Goal: Task Accomplishment & Management: Manage account settings

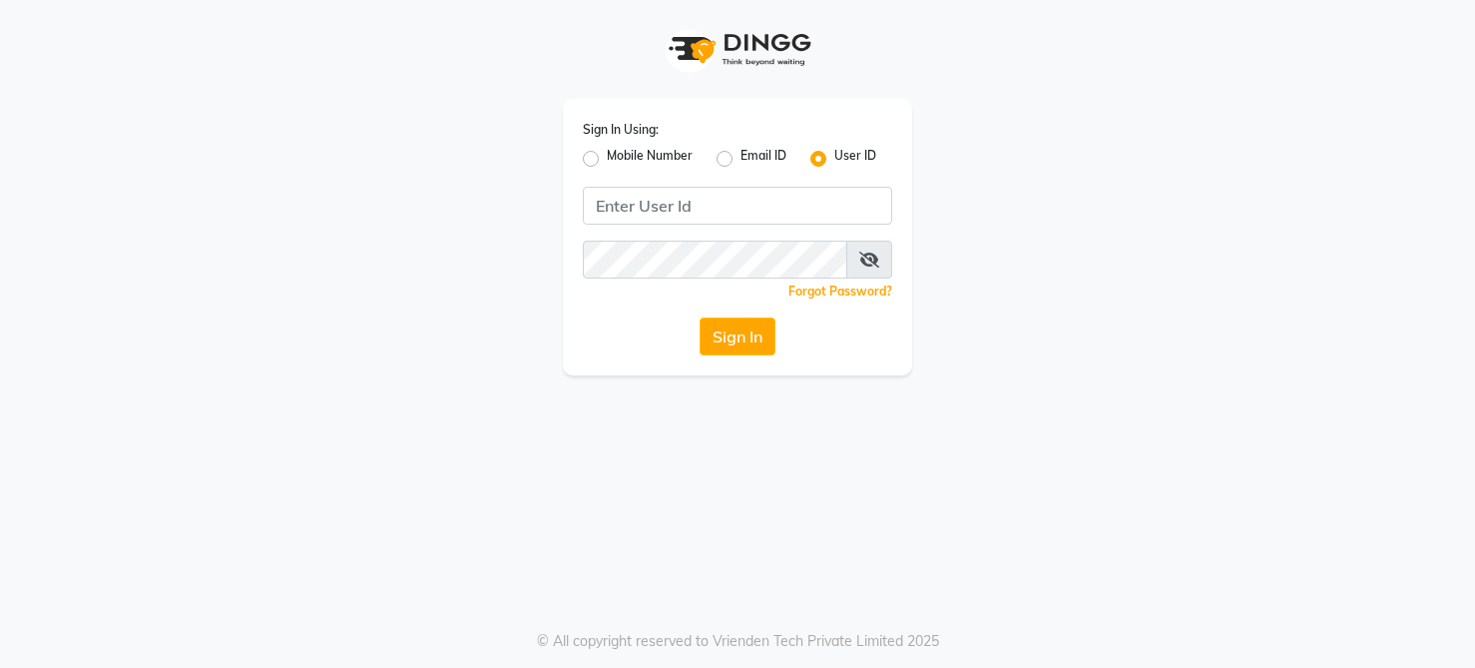
click at [607, 157] on label "Mobile Number" at bounding box center [650, 159] width 86 height 24
click at [607, 157] on input "Mobile Number" at bounding box center [613, 153] width 13 height 13
radio input "true"
radio input "false"
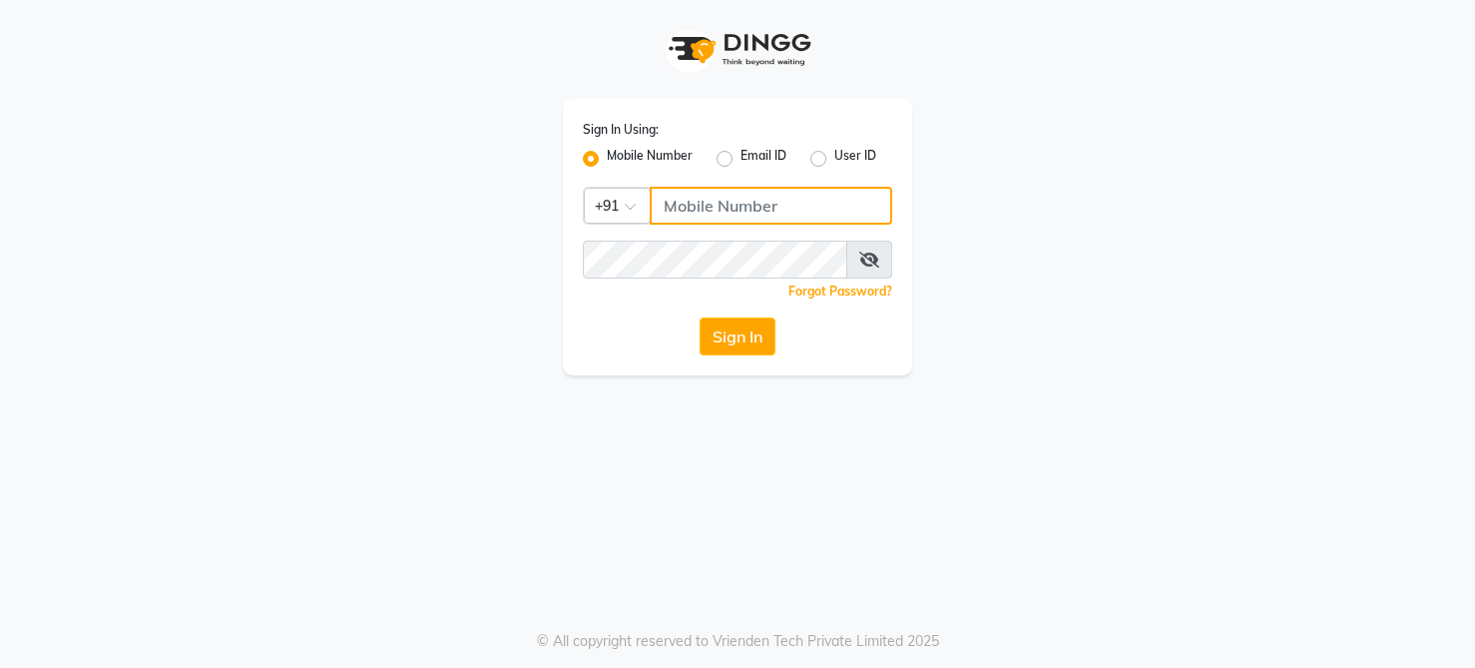
click at [716, 212] on input "Username" at bounding box center [771, 206] width 243 height 38
type input "9845471324"
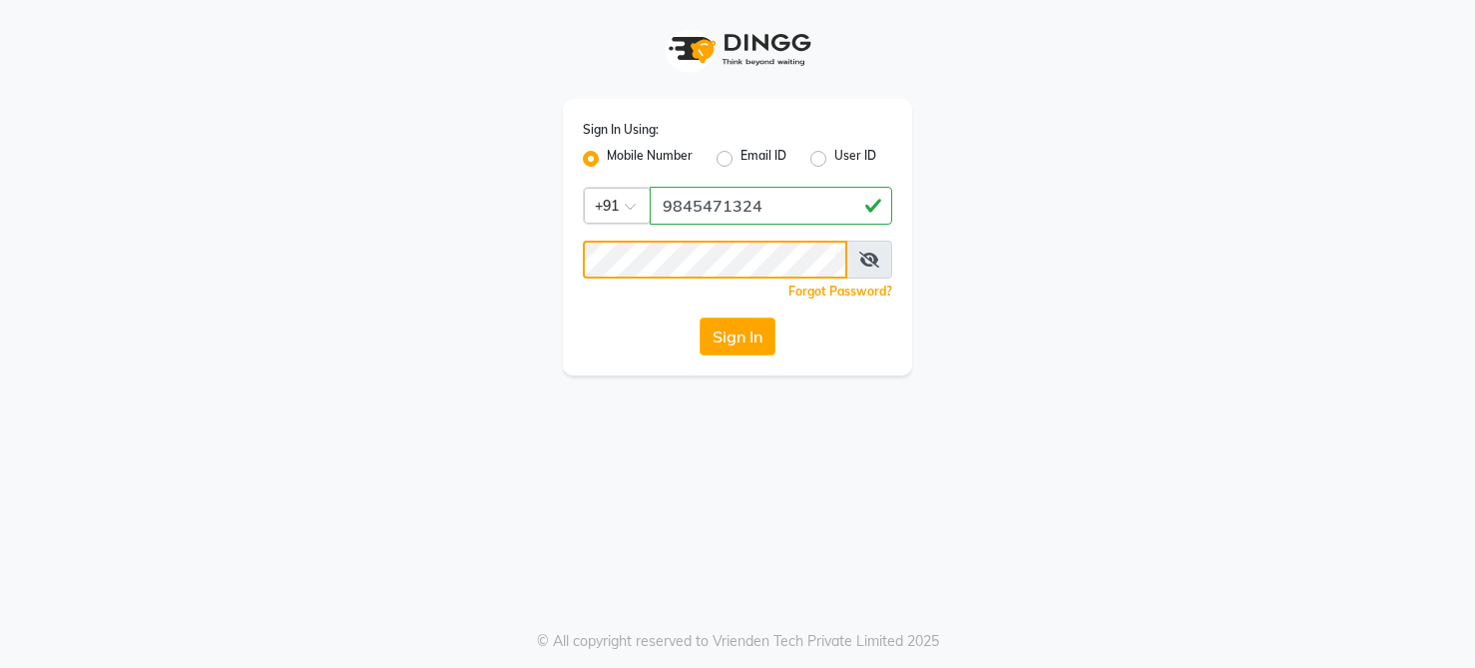
click at [700, 317] on button "Sign In" at bounding box center [738, 336] width 76 height 38
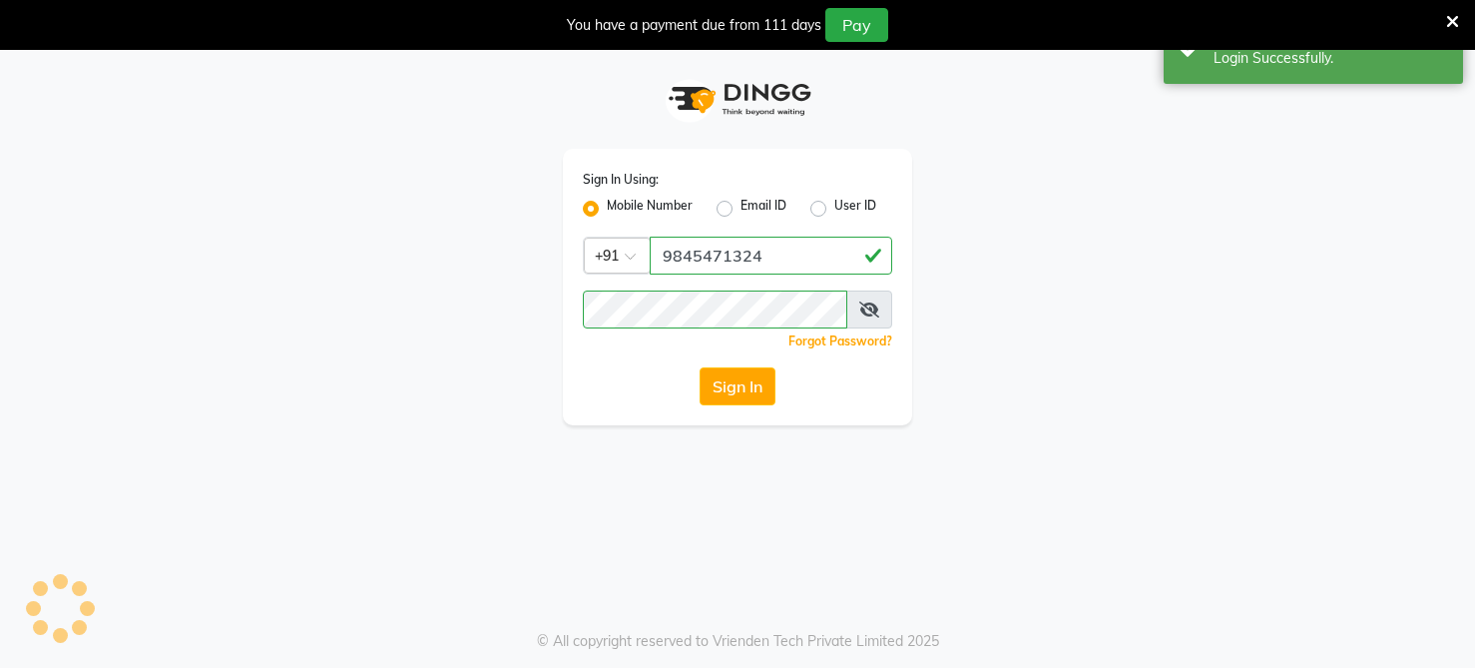
select select "89"
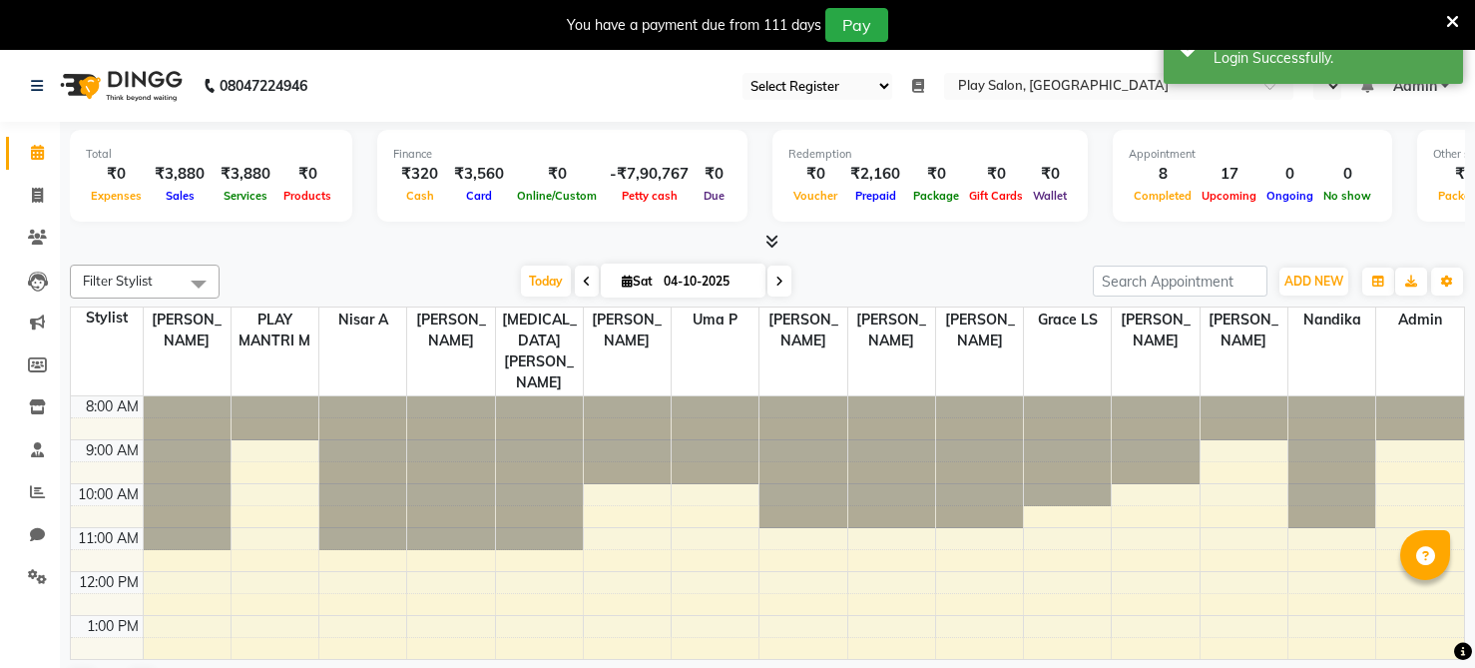
select select "en"
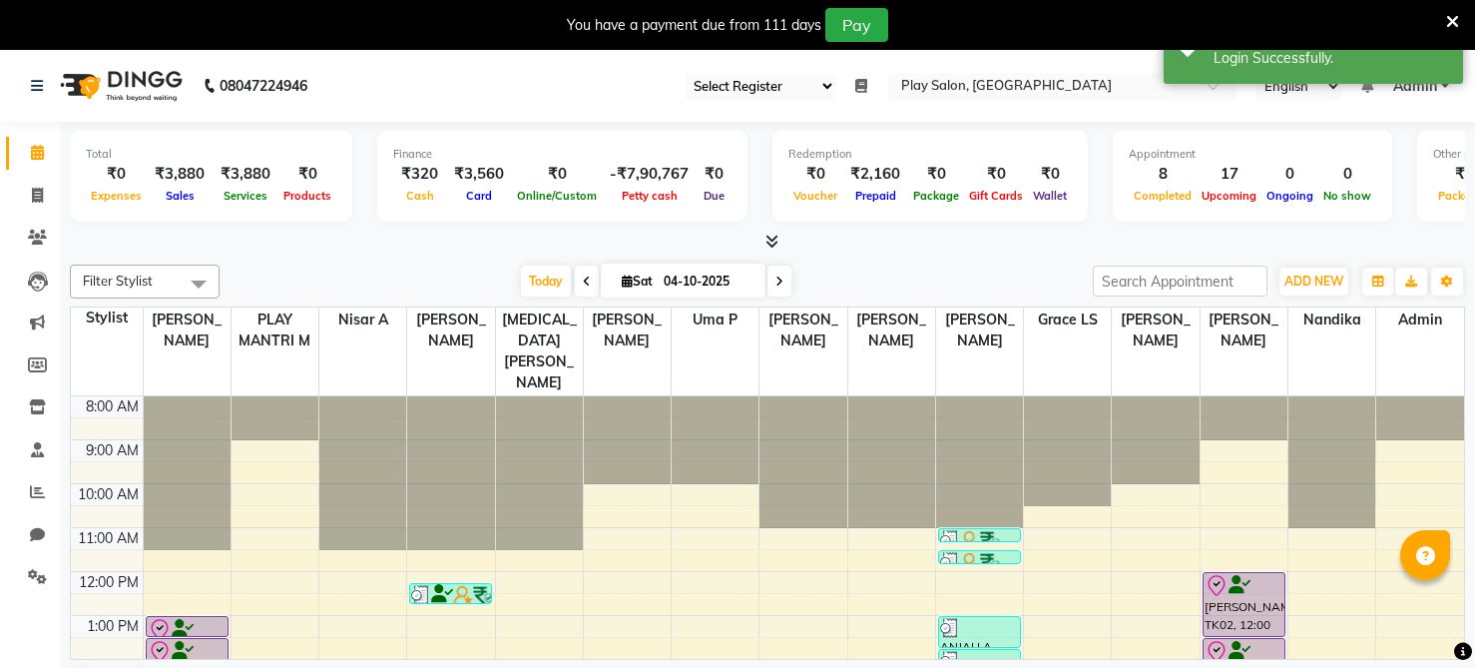
click at [825, 87] on select "Select Register Play Salon Mantri Mall" at bounding box center [761, 86] width 150 height 27
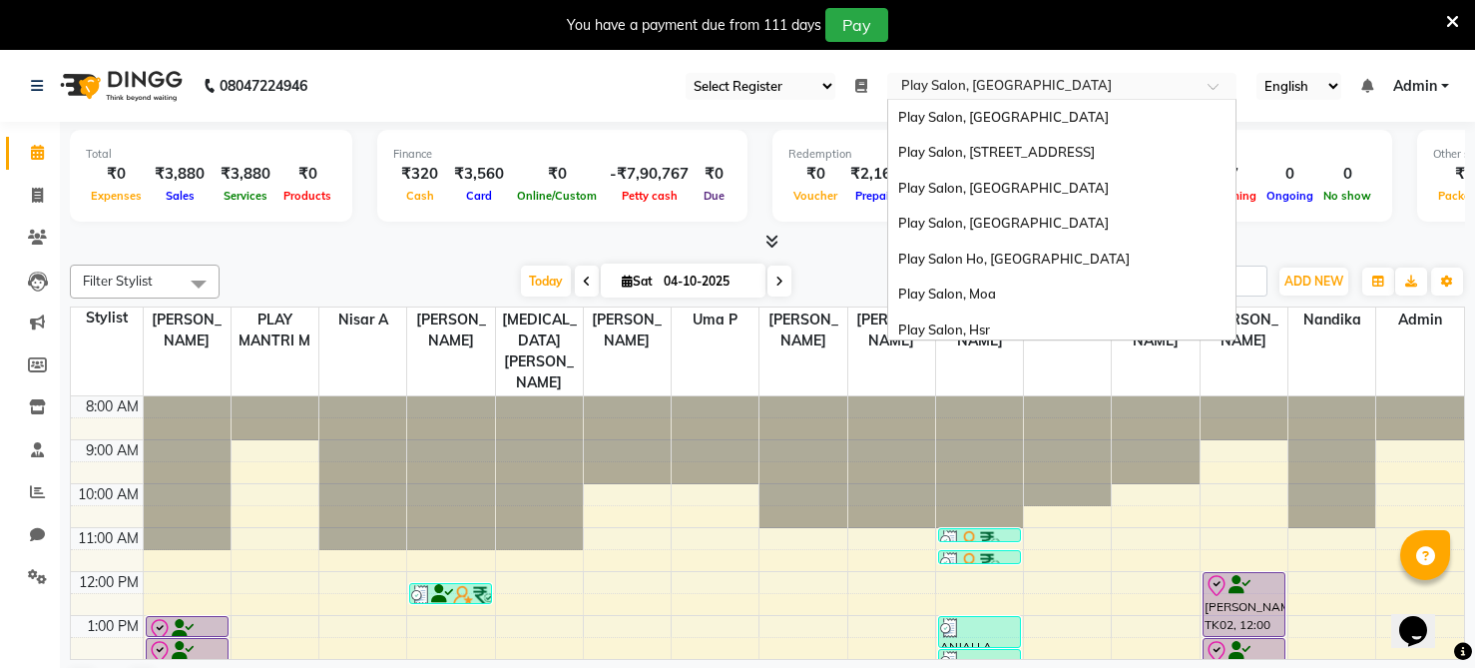
click at [1206, 83] on div at bounding box center [1061, 88] width 349 height 20
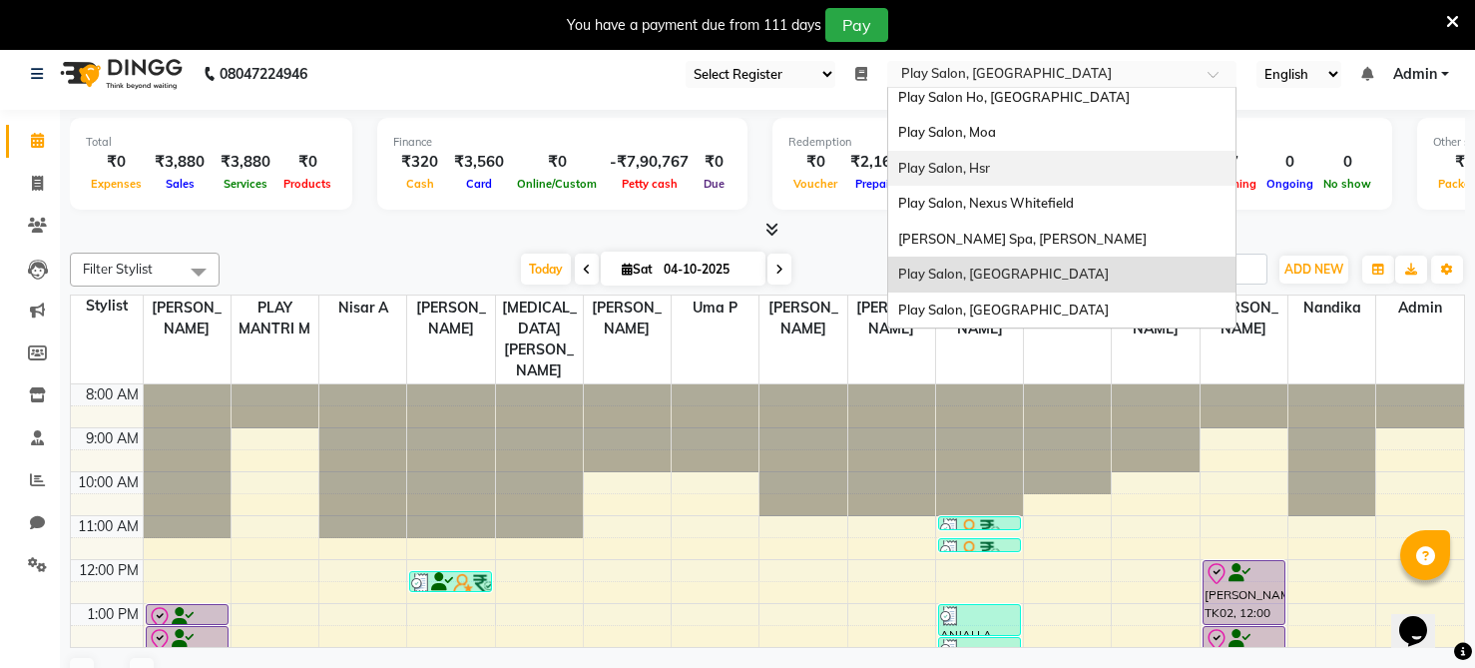
scroll to position [5, 0]
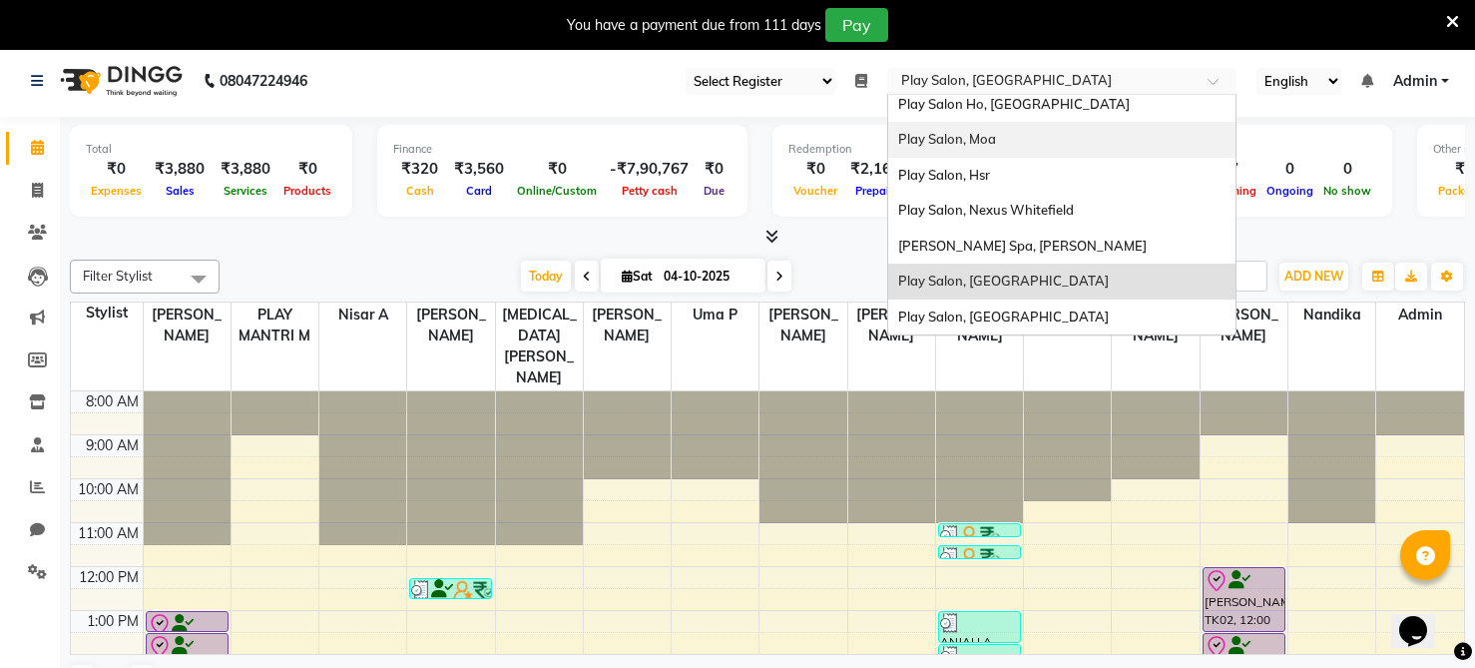
click at [995, 145] on span "Play Salon, Moa" at bounding box center [947, 139] width 98 height 16
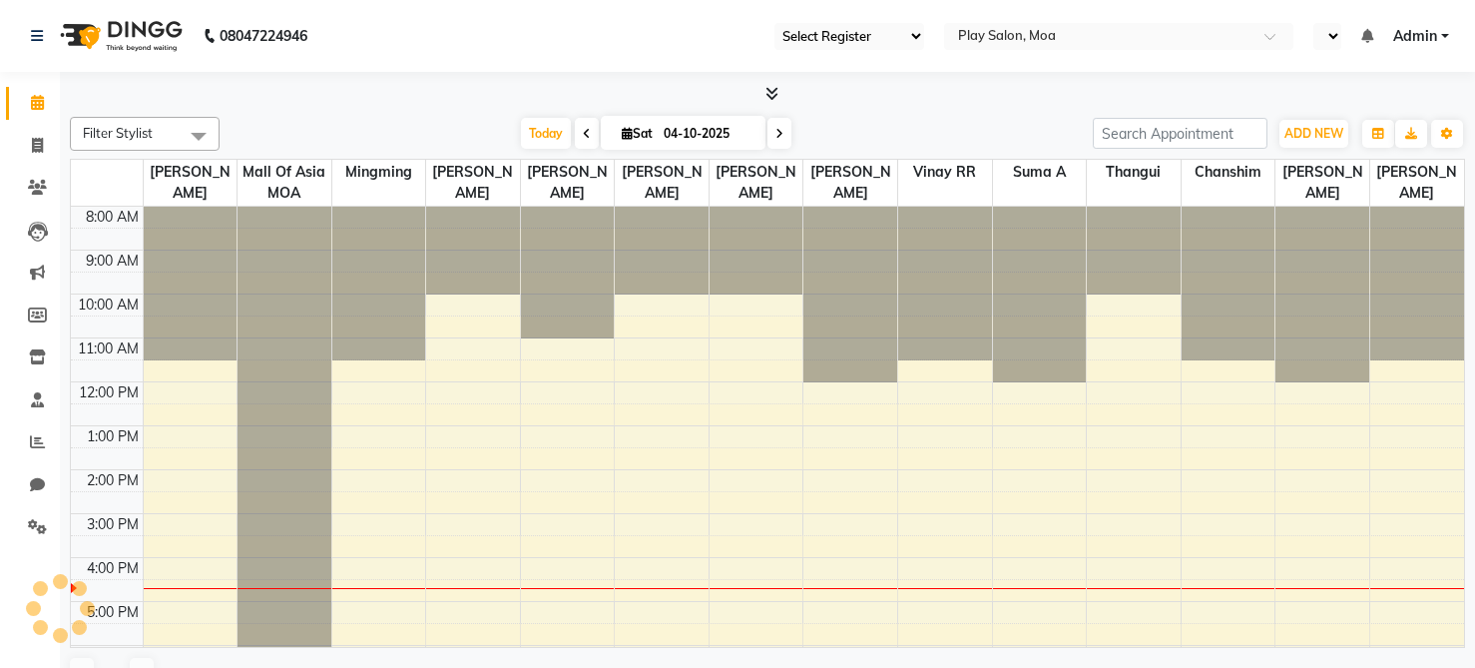
select select "93"
select select "en"
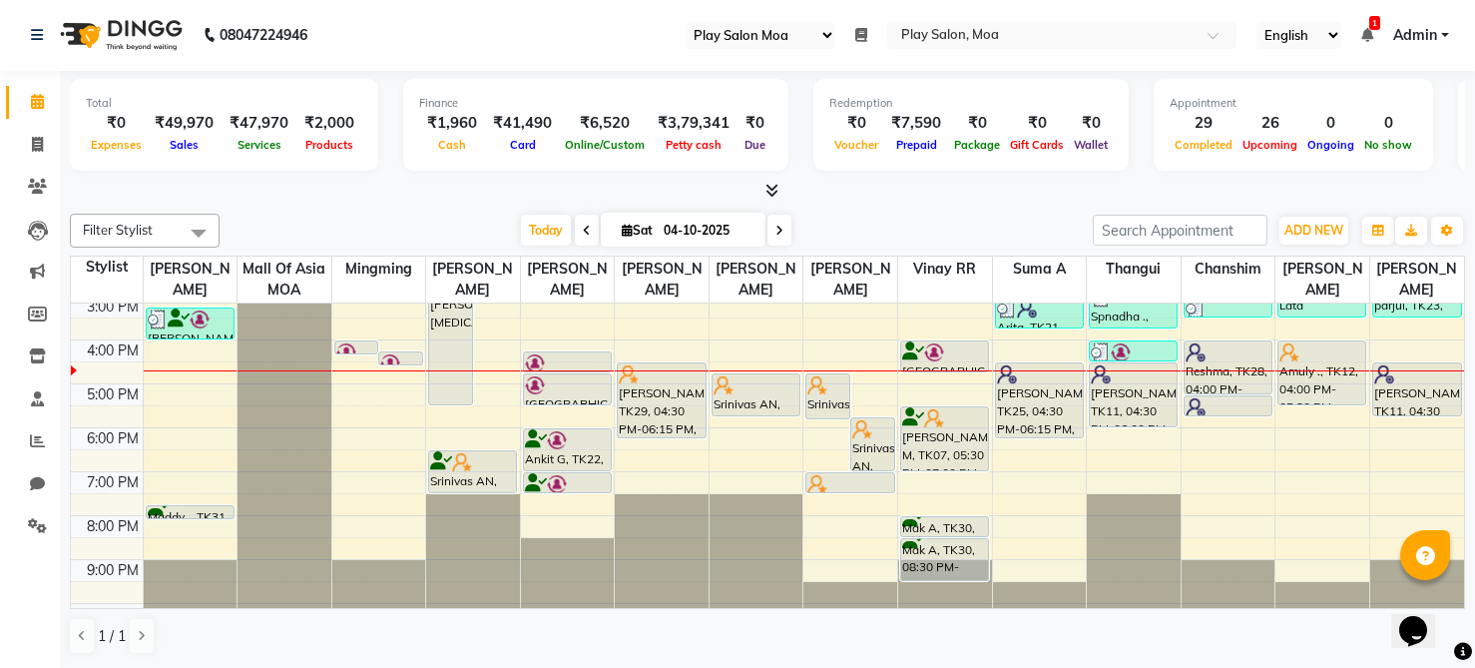
scroll to position [277, 0]
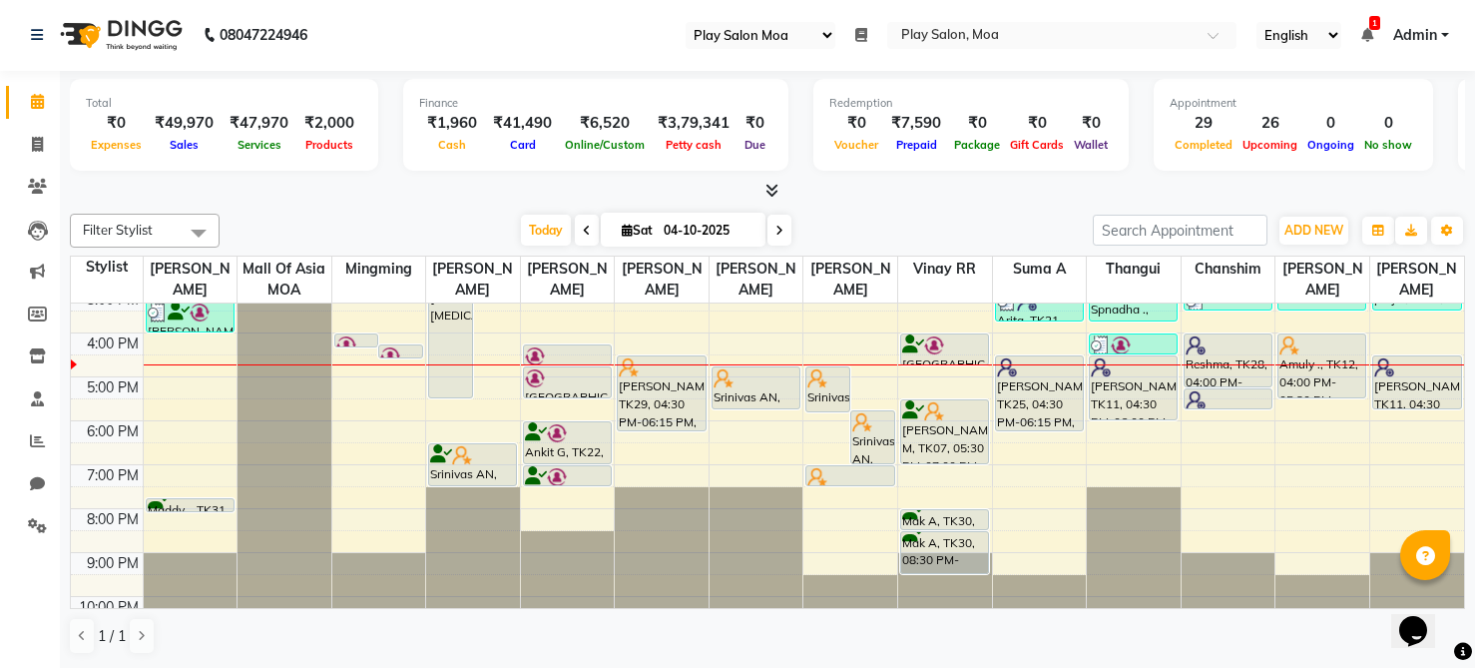
click at [1437, 37] on link "Admin" at bounding box center [1421, 35] width 56 height 21
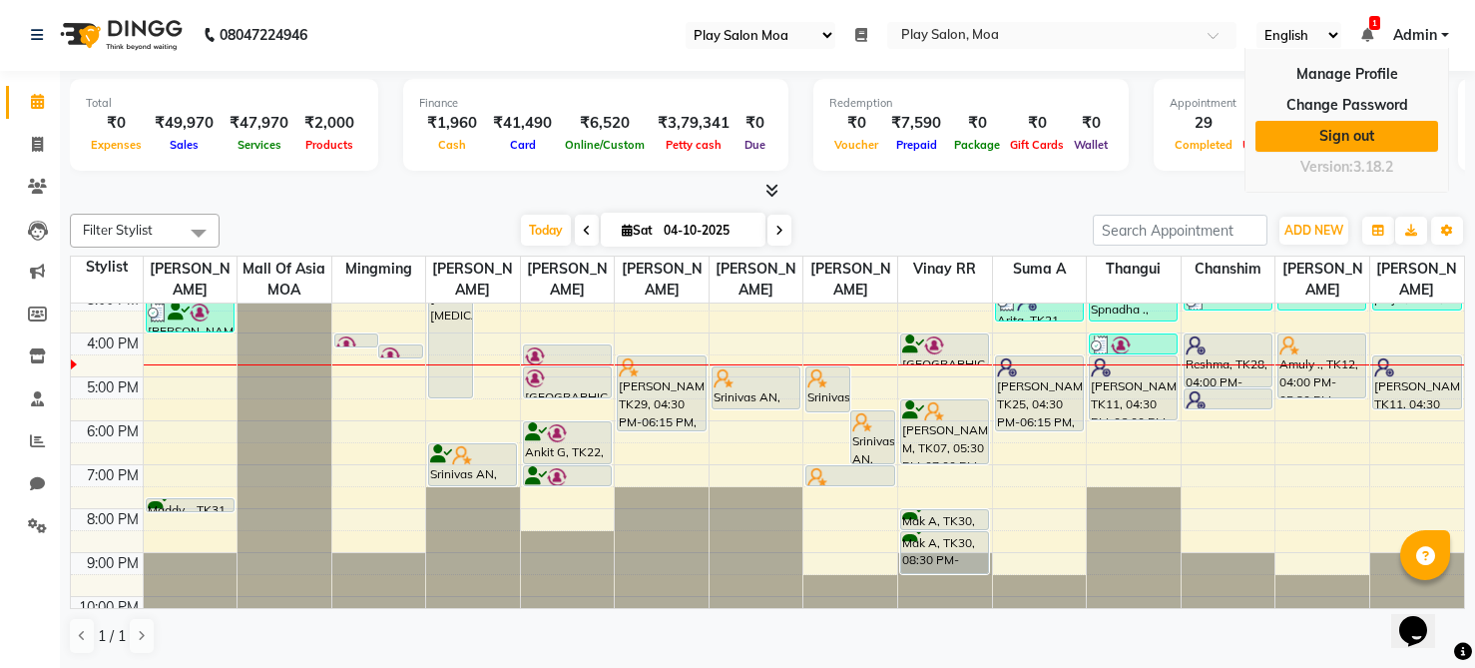
click at [1346, 146] on link "Sign out" at bounding box center [1347, 136] width 183 height 31
